Goal: Information Seeking & Learning: Learn about a topic

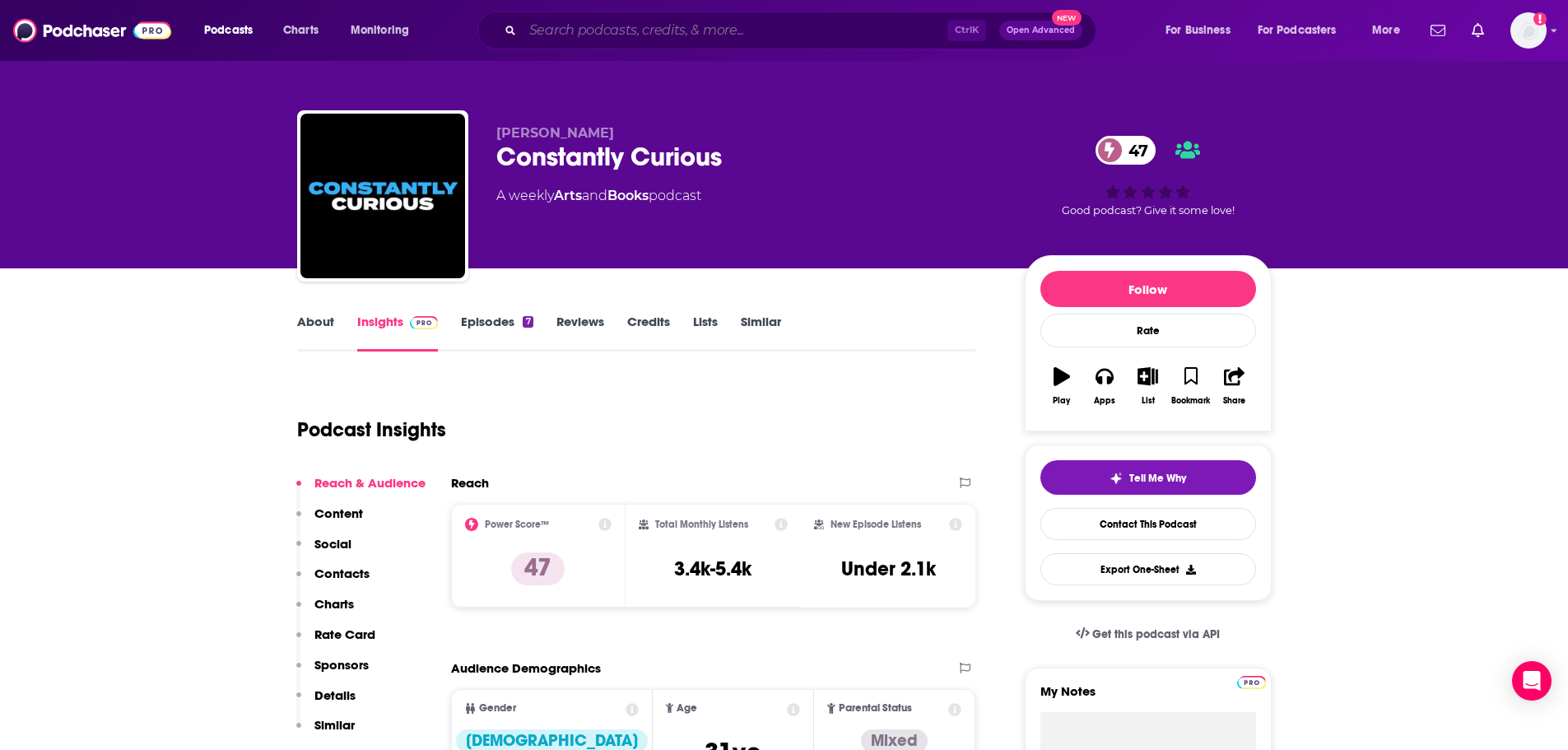
click at [653, 32] on input "Search podcasts, credits, & more..." at bounding box center [735, 30] width 425 height 26
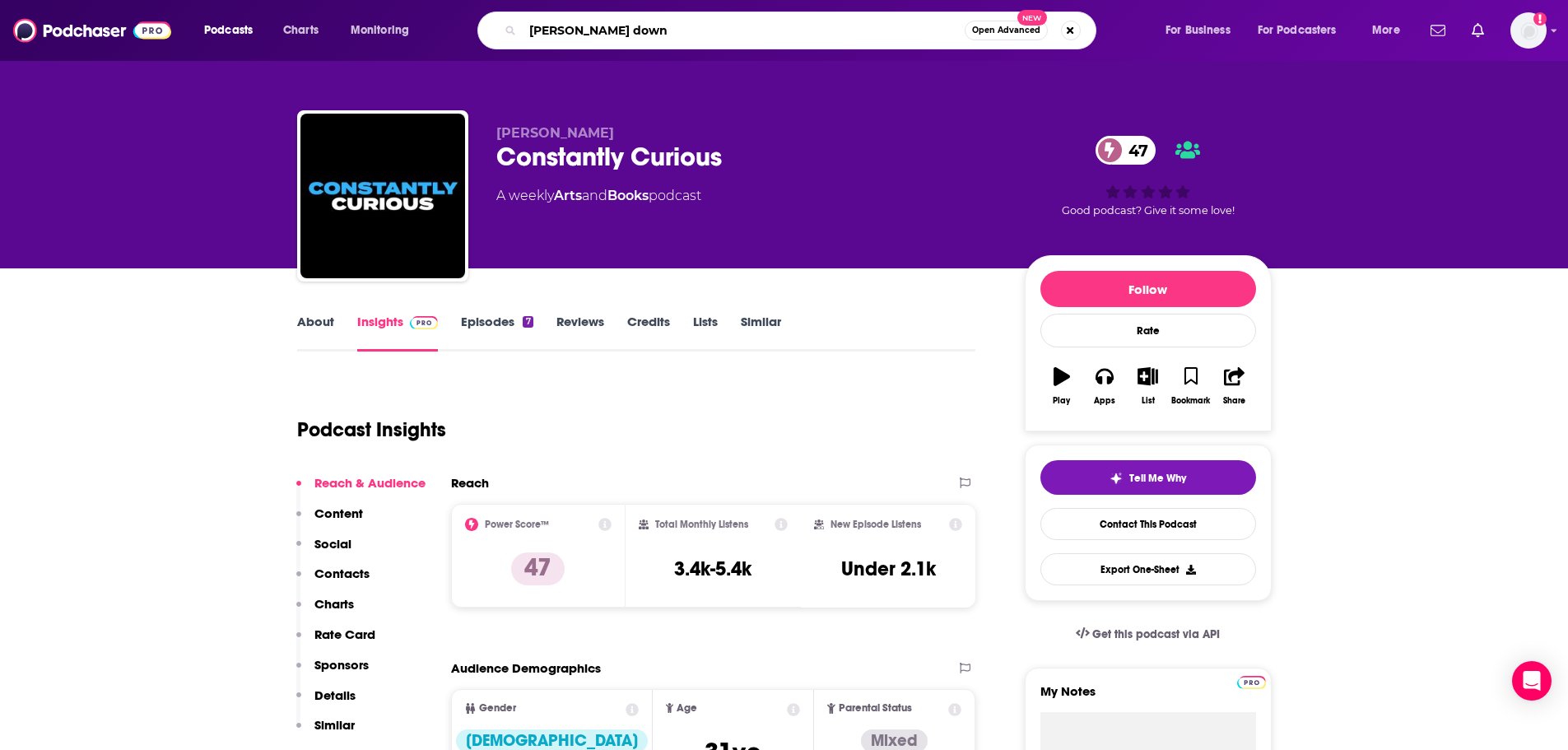
type input "[PERSON_NAME]"
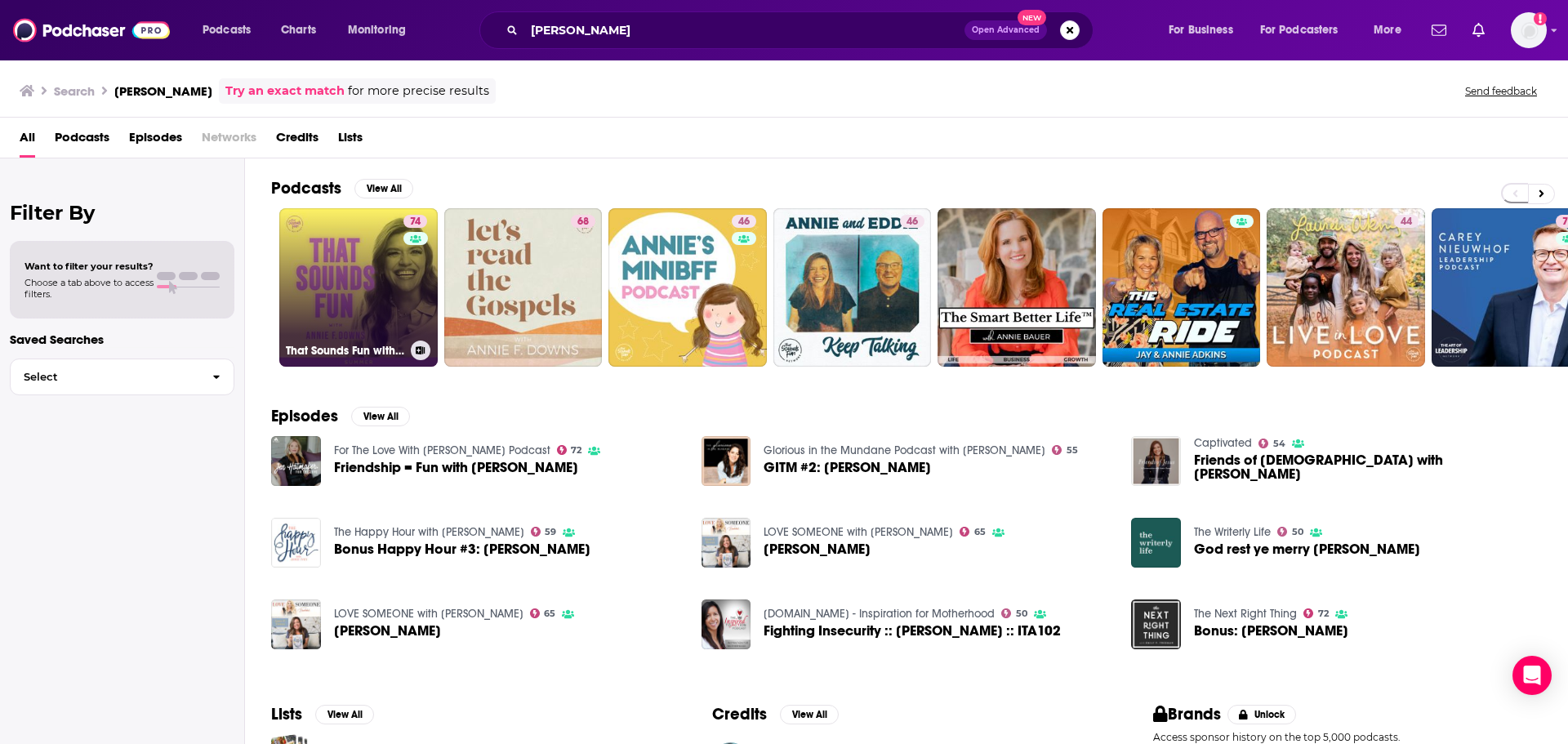
click at [392, 291] on link "74 That Sounds Fun with [PERSON_NAME]" at bounding box center [358, 286] width 158 height 158
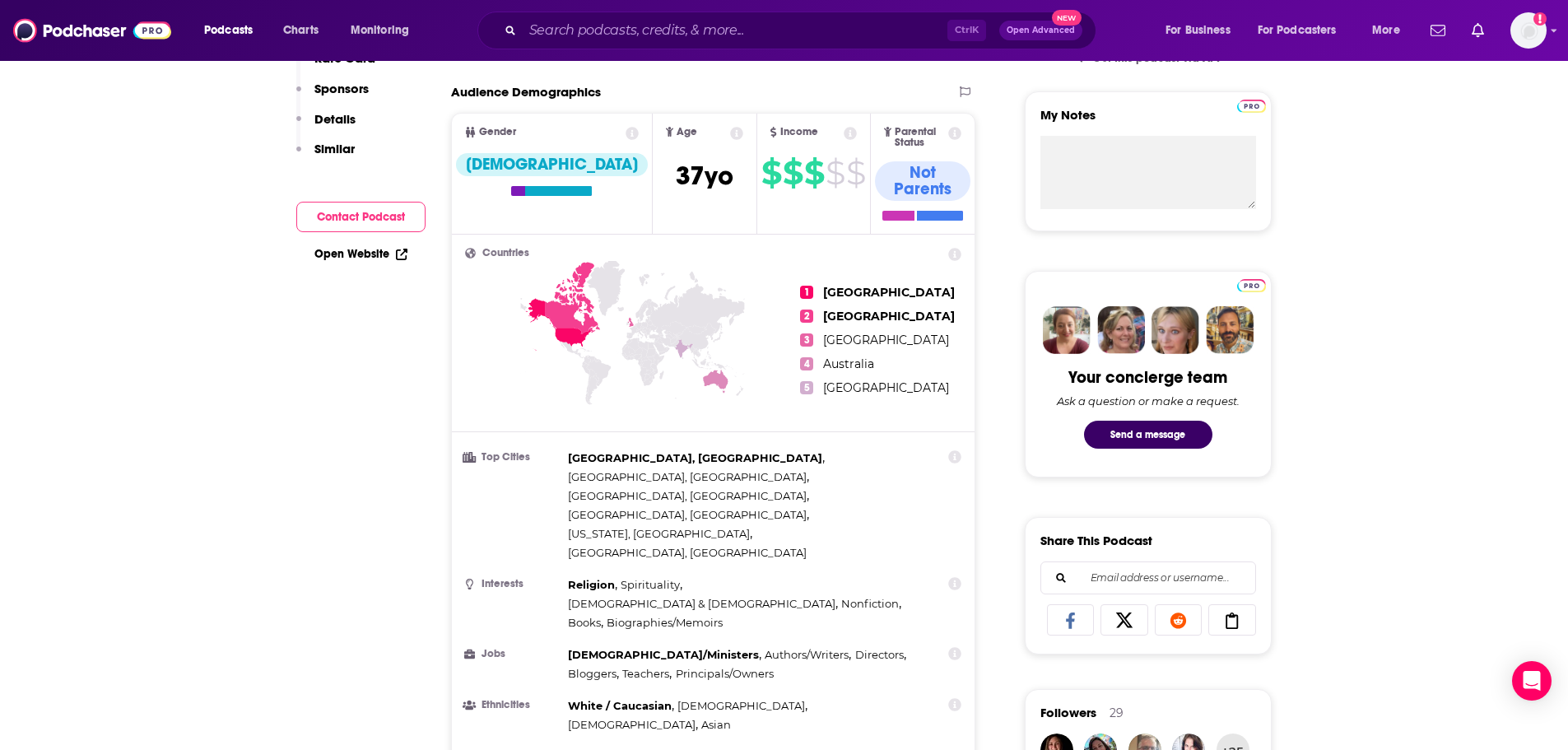
scroll to position [82, 0]
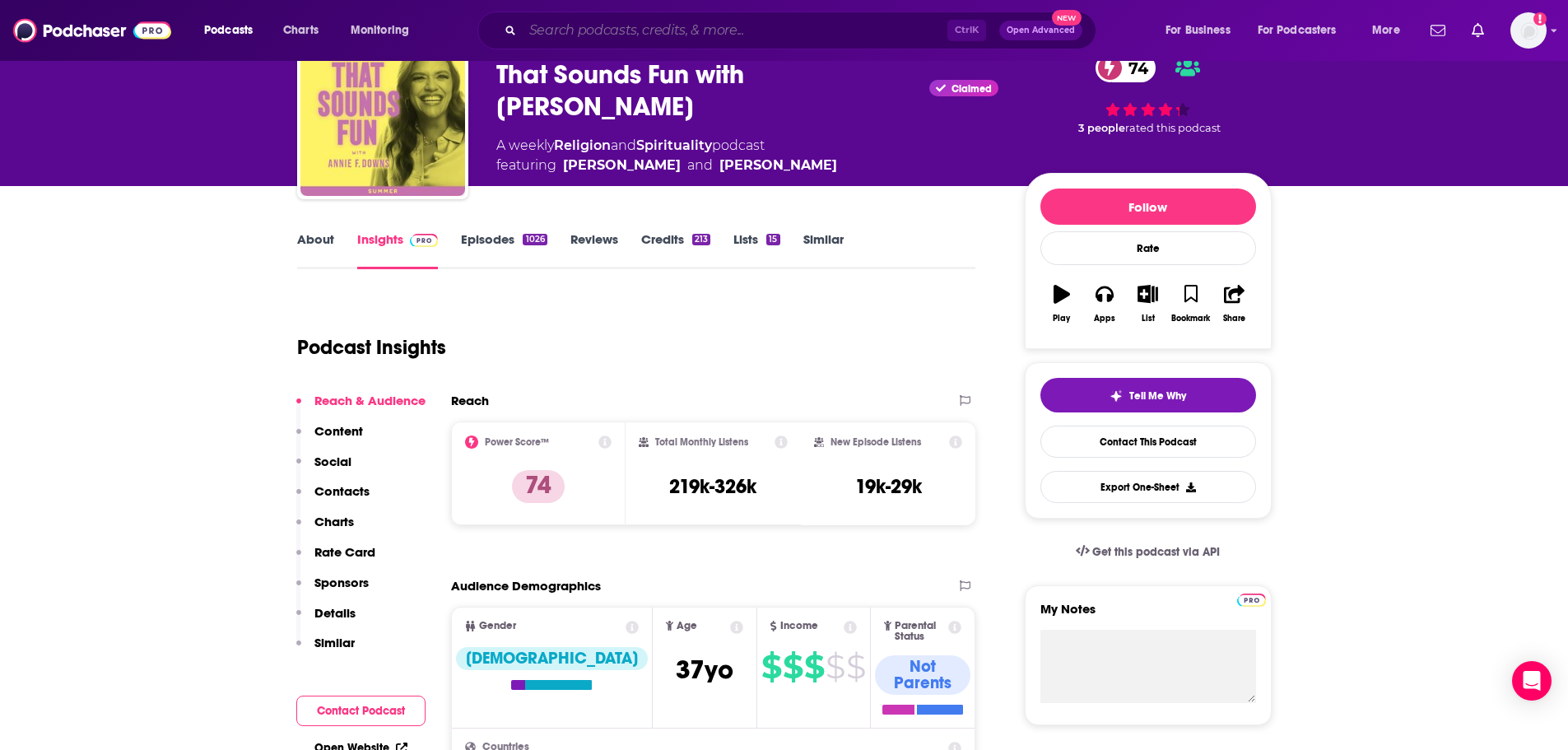
click at [617, 27] on input "Search podcasts, credits, & more..." at bounding box center [735, 30] width 425 height 26
